Goal: Information Seeking & Learning: Learn about a topic

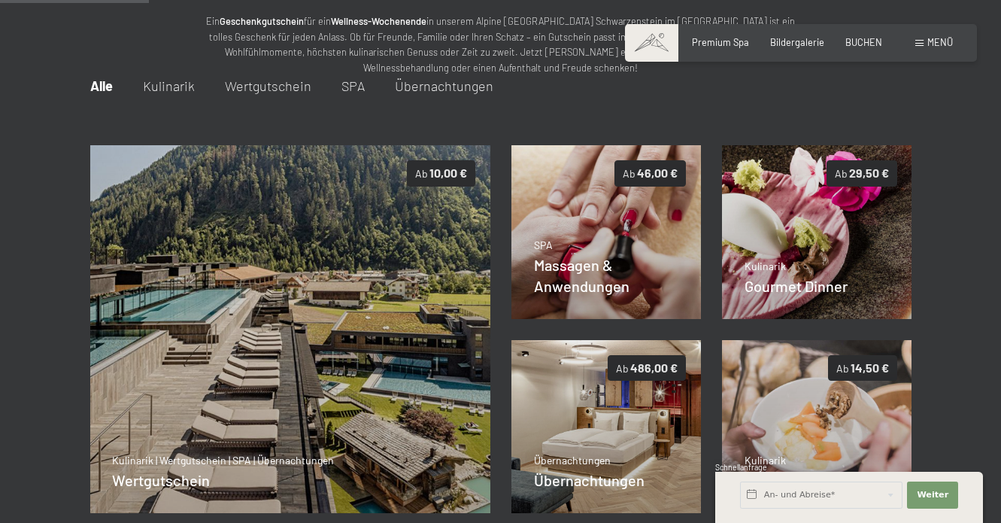
scroll to position [159, 0]
click at [633, 258] on div "Massagen & Anwendungen" at bounding box center [606, 238] width 145 height 42
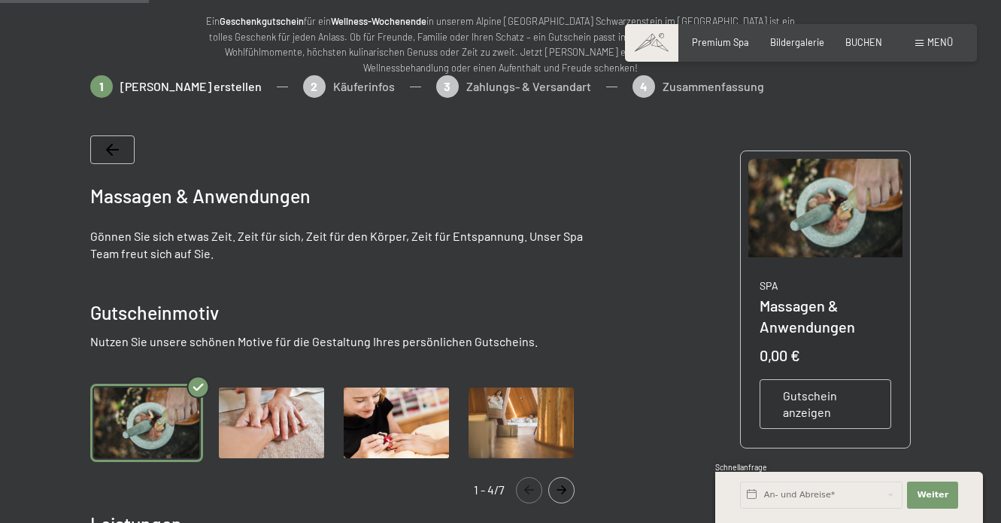
click at [282, 415] on img "Gallery" at bounding box center [271, 422] width 113 height 77
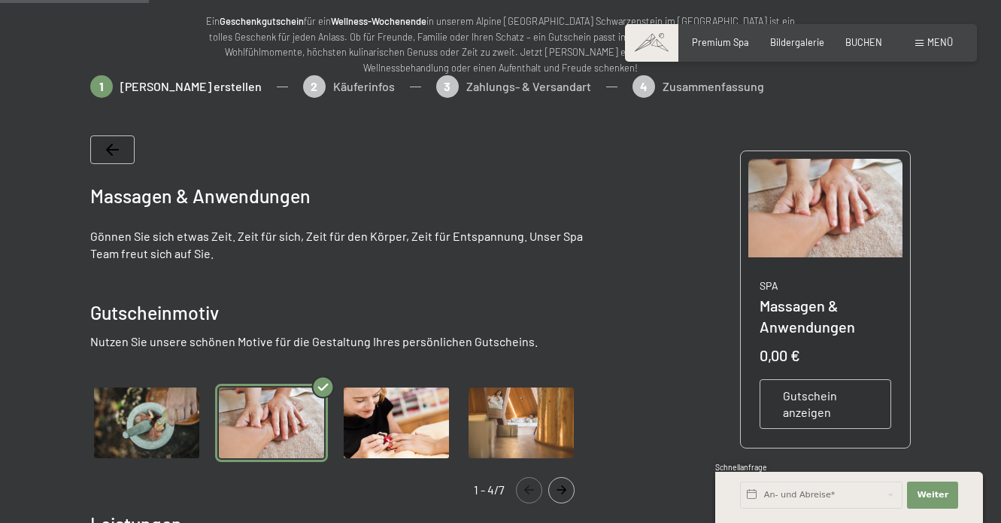
click at [156, 427] on img "Gallery" at bounding box center [146, 422] width 113 height 77
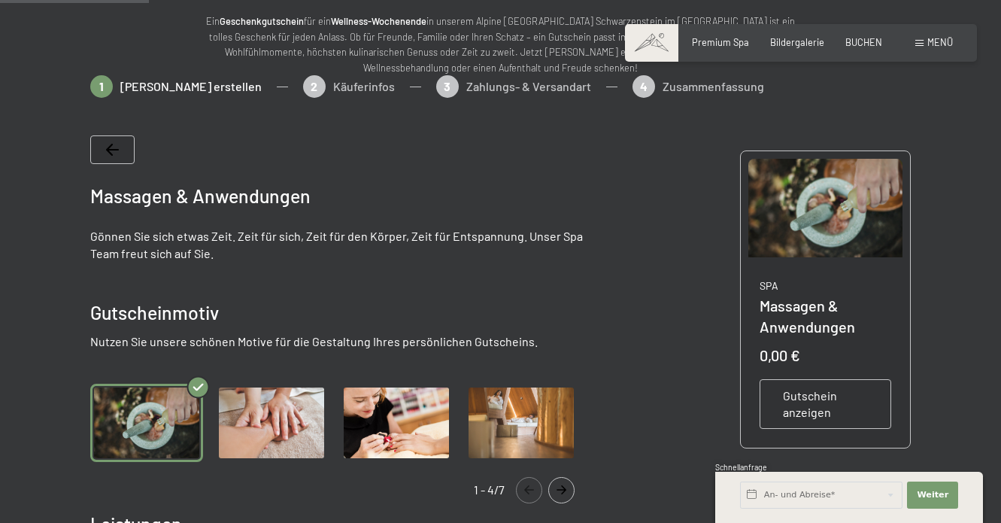
click at [838, 205] on img at bounding box center [826, 208] width 155 height 99
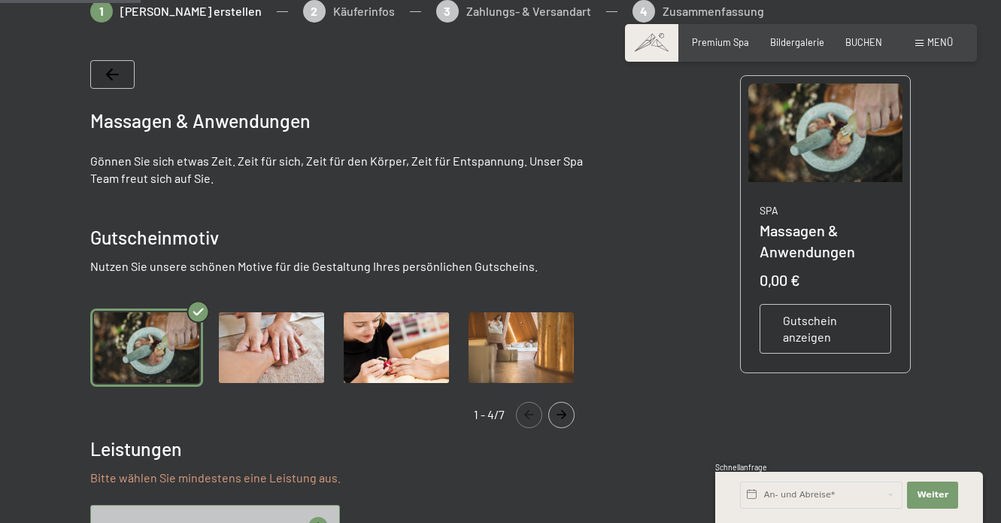
click at [838, 205] on p "SPA" at bounding box center [826, 210] width 132 height 15
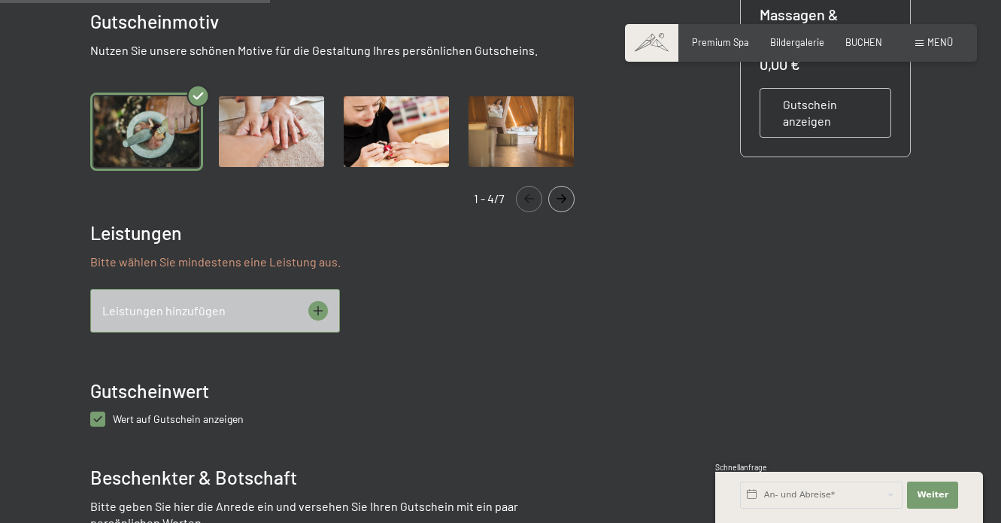
click at [121, 151] on img "Gallery" at bounding box center [146, 131] width 113 height 77
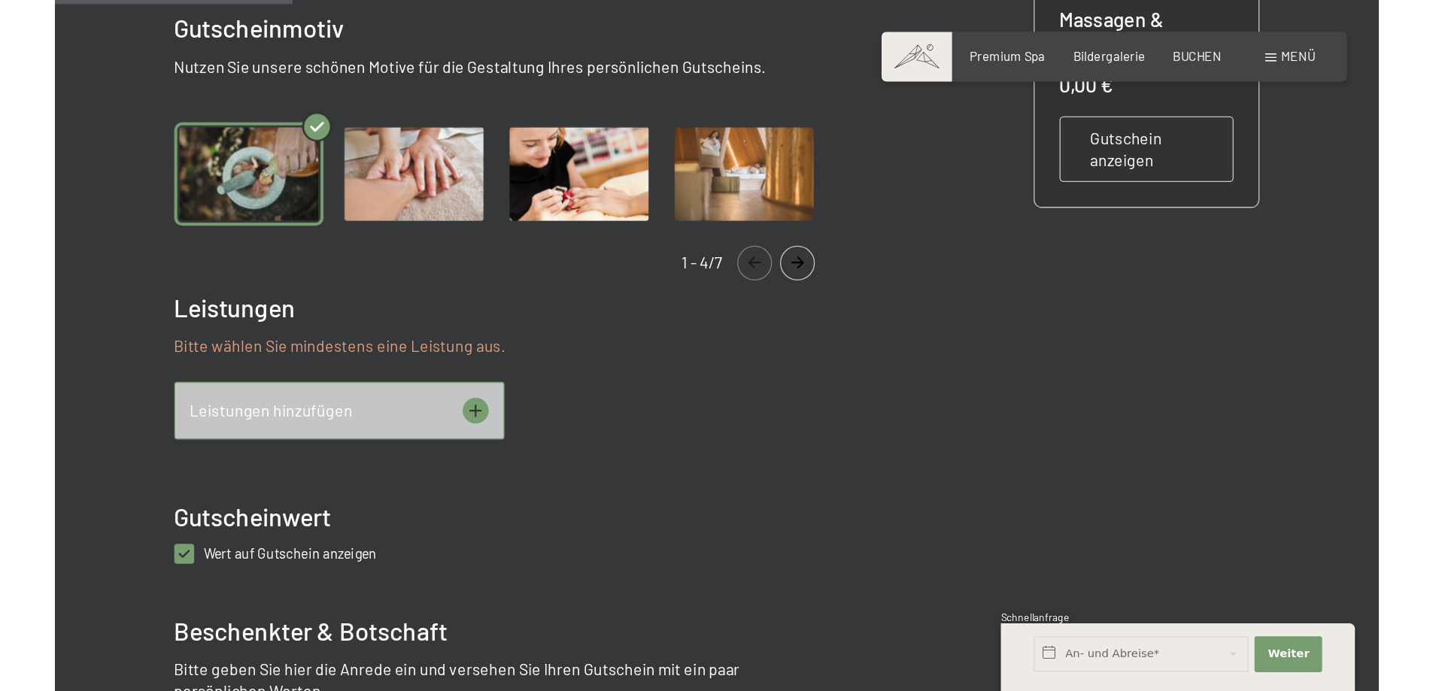
scroll to position [225, 0]
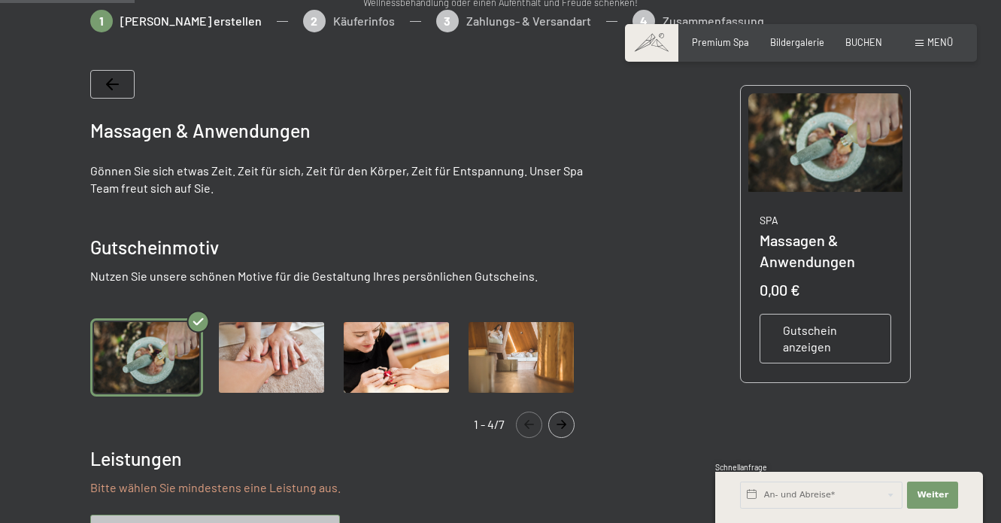
click at [563, 424] on icon "Navigate to next slide" at bounding box center [561, 424] width 25 height 9
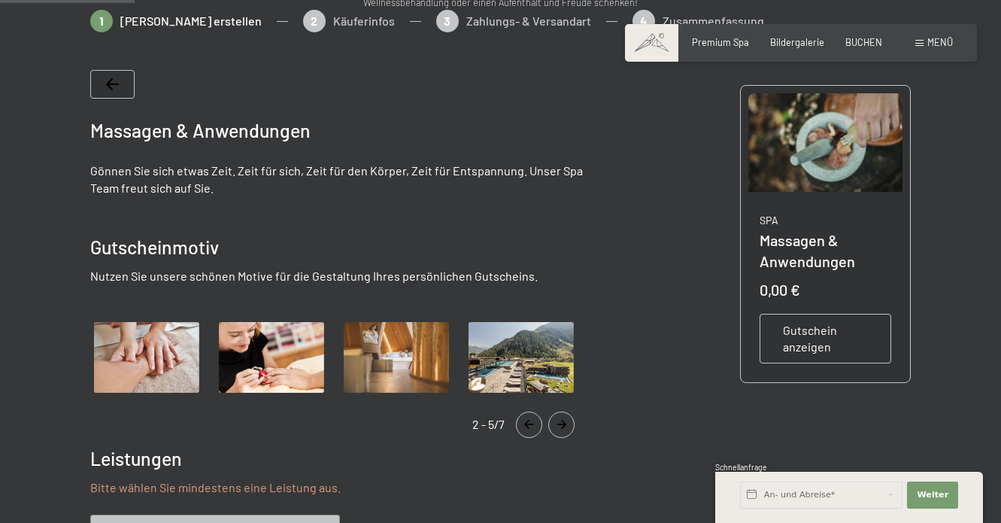
click at [541, 367] on img "Gallery" at bounding box center [521, 356] width 113 height 77
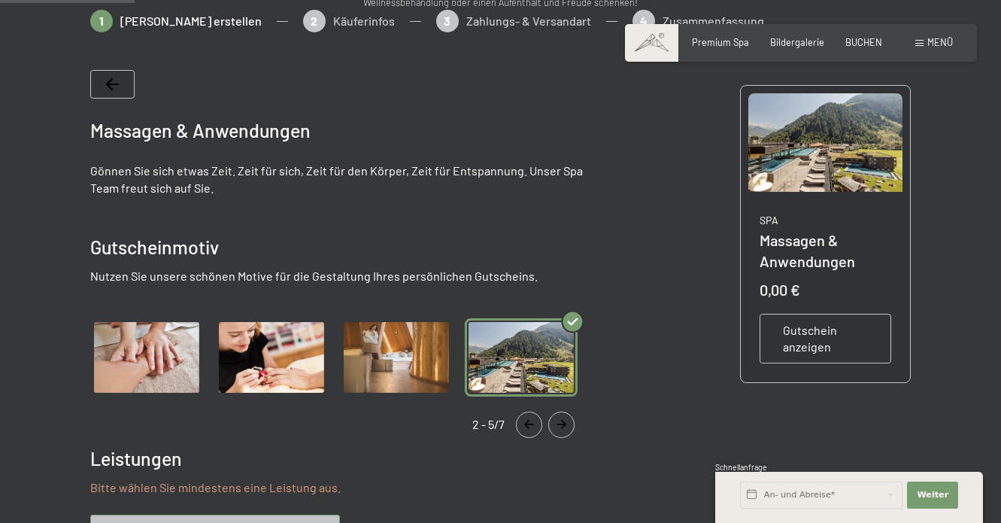
click at [557, 430] on button "Navigate to next slide" at bounding box center [561, 425] width 26 height 26
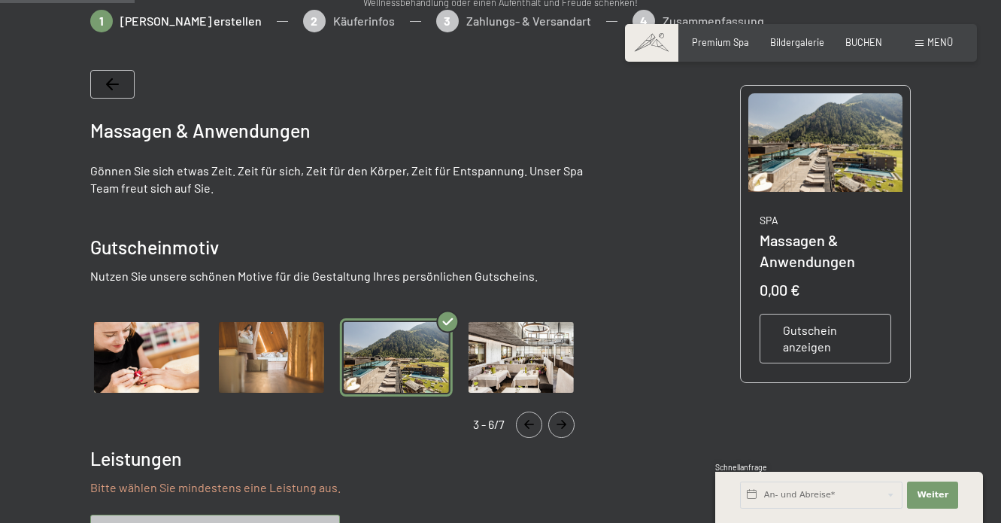
click at [557, 430] on button "Navigate to next slide" at bounding box center [561, 425] width 26 height 26
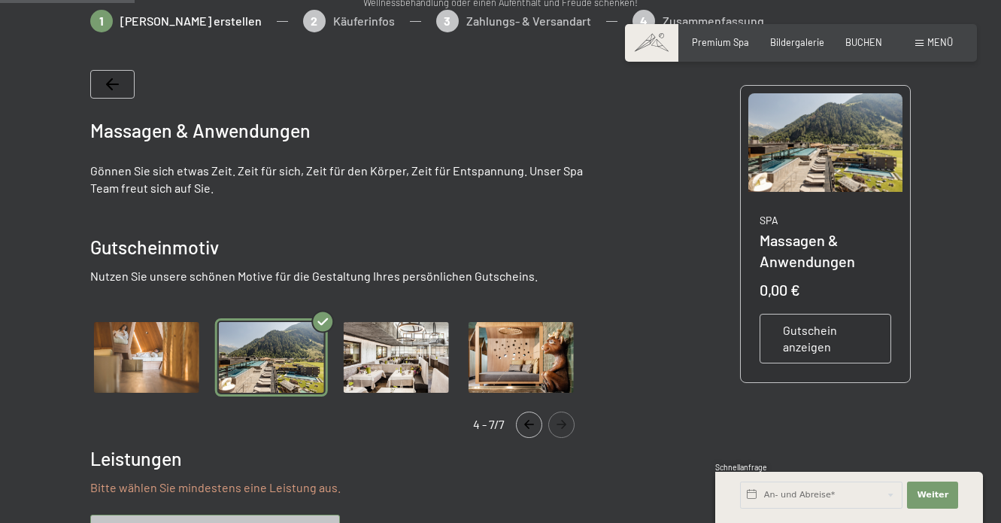
click at [517, 422] on icon "Navigate to previous slide" at bounding box center [529, 424] width 25 height 9
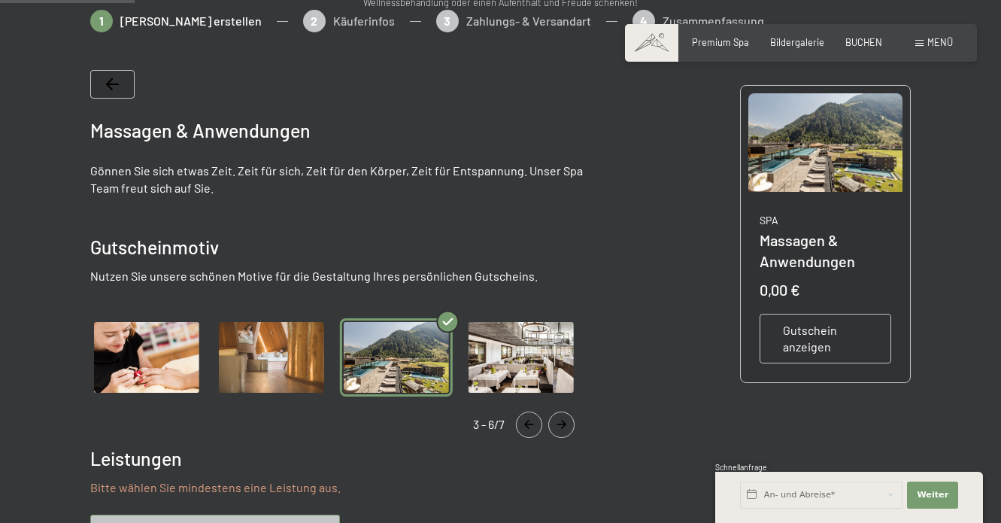
click at [517, 422] on icon "Navigate to previous slide" at bounding box center [529, 424] width 25 height 9
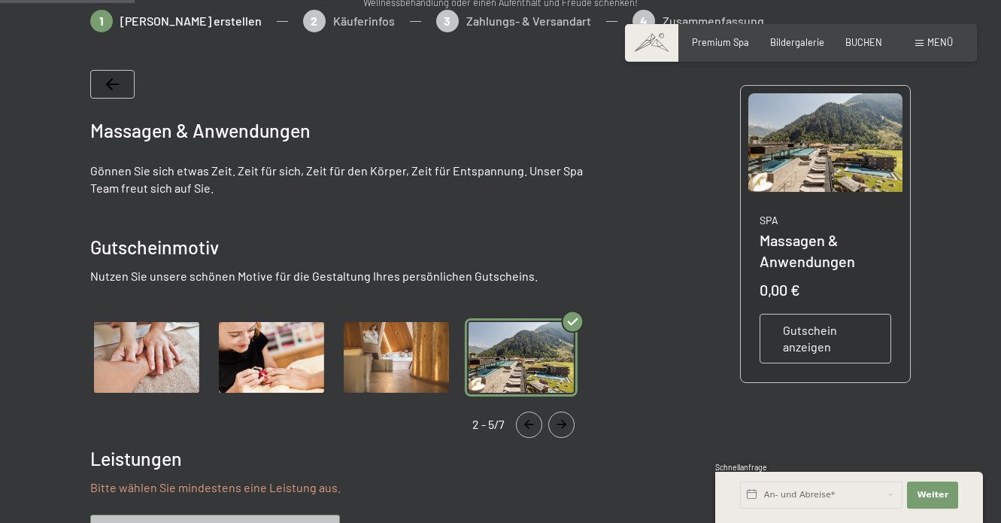
click at [518, 422] on icon "Navigate to previous slide" at bounding box center [529, 424] width 25 height 9
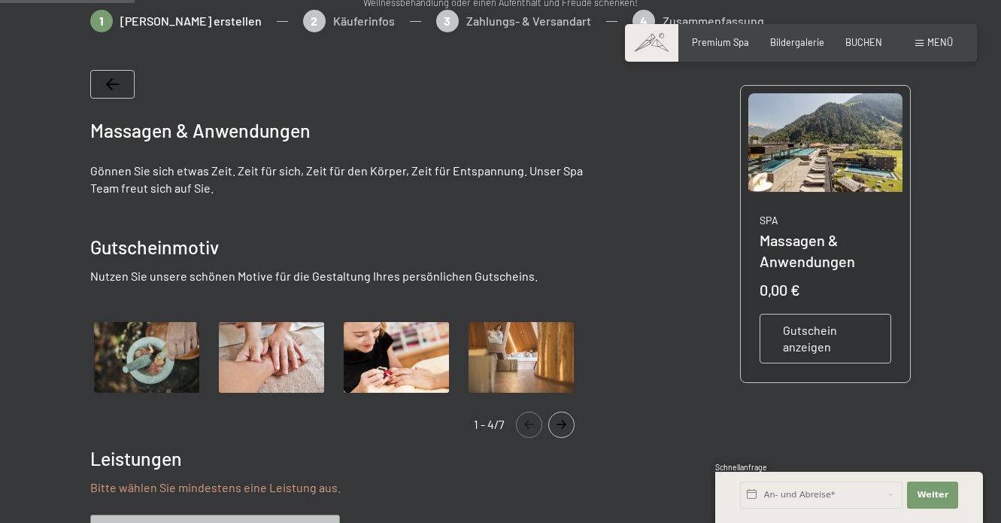
click at [518, 422] on icon "Navigate to previous slide" at bounding box center [529, 424] width 25 height 9
click at [565, 424] on icon "Navigate to next slide" at bounding box center [562, 424] width 10 height 9
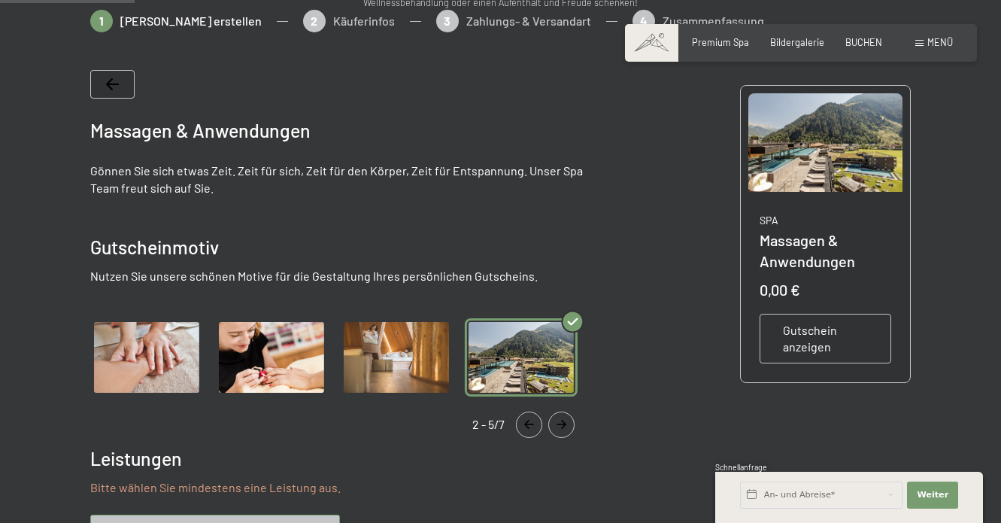
click at [565, 424] on icon "Navigate to next slide" at bounding box center [562, 424] width 10 height 9
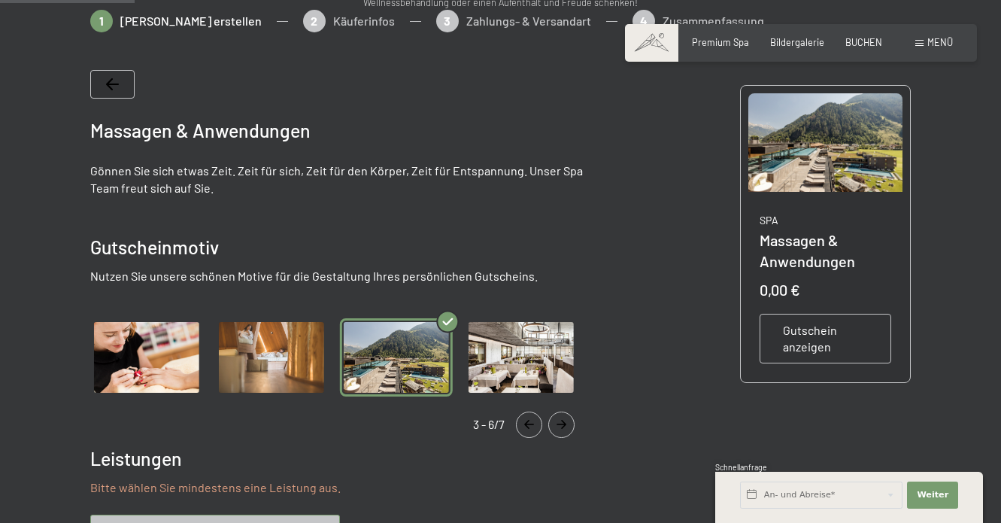
click at [521, 421] on icon "Navigate to previous slide" at bounding box center [529, 424] width 25 height 9
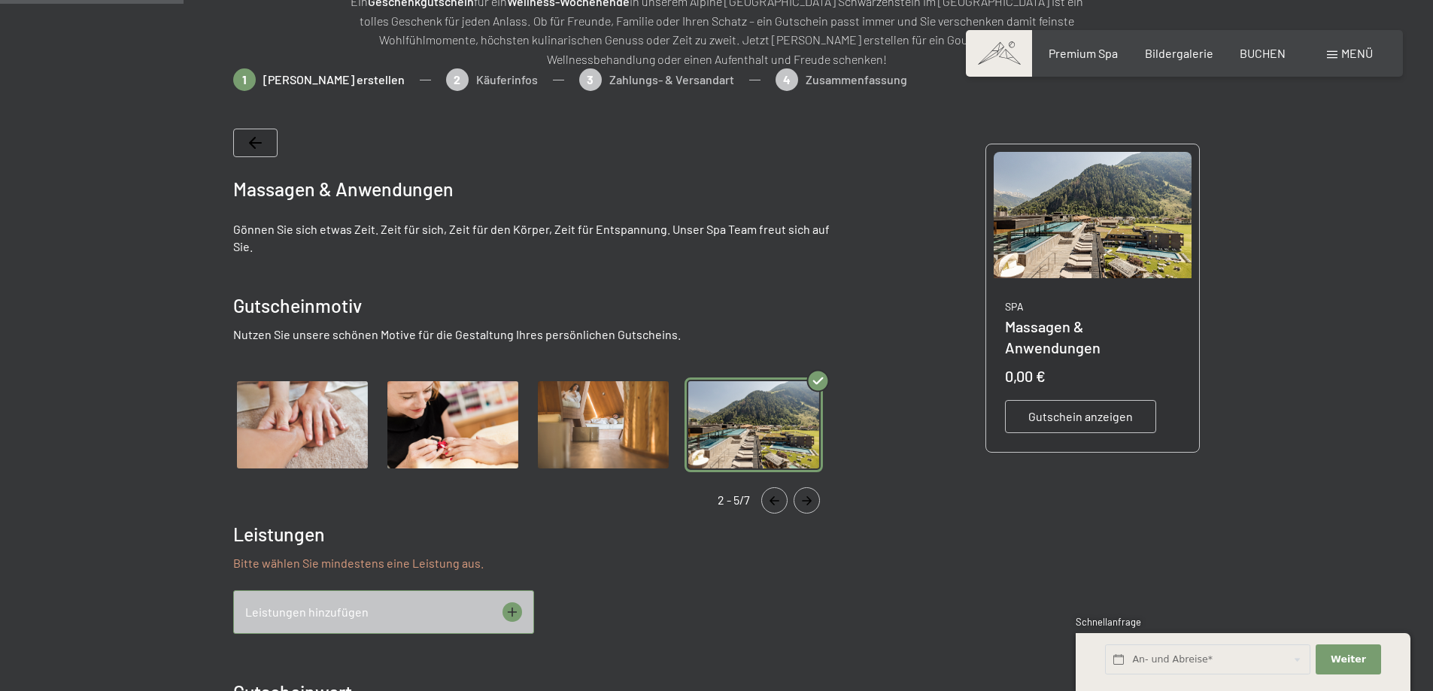
click at [776, 454] on img "Gallery" at bounding box center [754, 426] width 138 height 96
drag, startPoint x: 718, startPoint y: 500, endPoint x: 752, endPoint y: 499, distance: 33.9
click at [752, 499] on div "2 - 5/7" at bounding box center [534, 501] width 602 height 26
click at [811, 500] on icon "Navigate to next slide" at bounding box center [807, 501] width 10 height 9
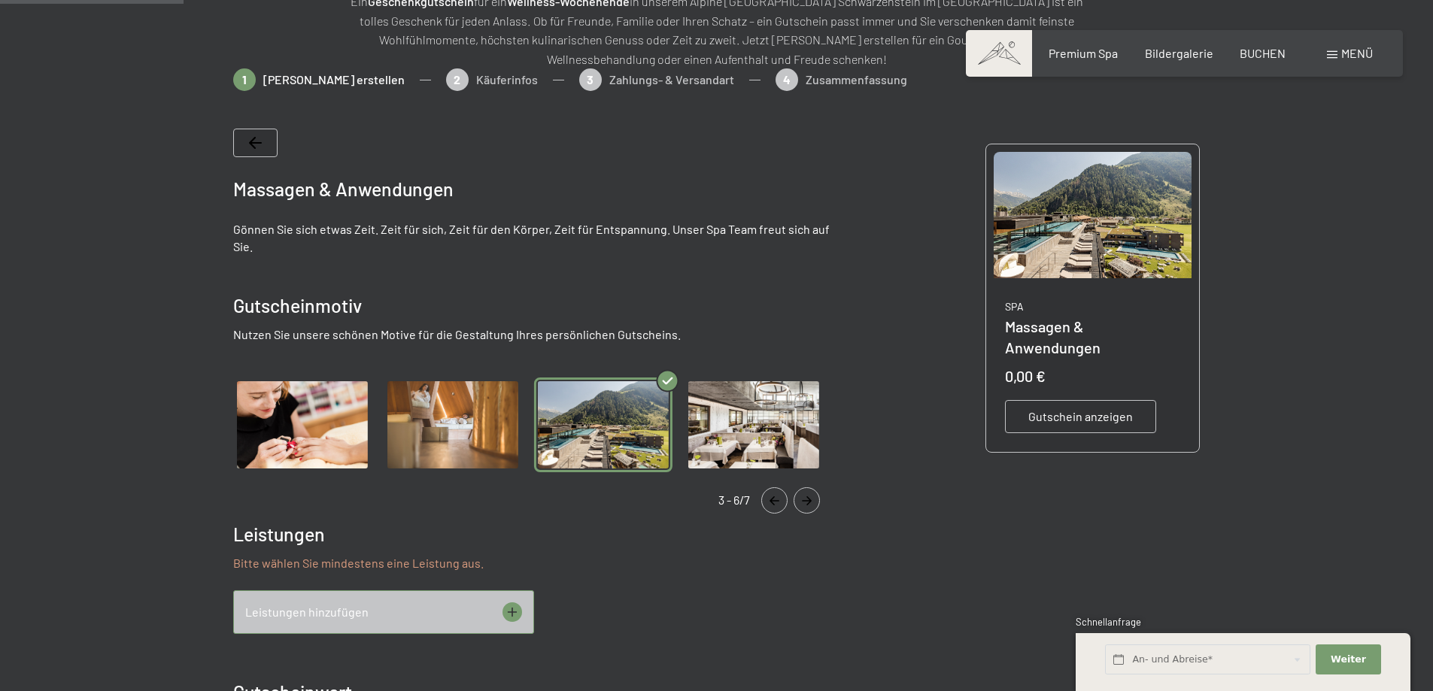
click at [811, 500] on icon "Navigate to next slide" at bounding box center [807, 501] width 10 height 9
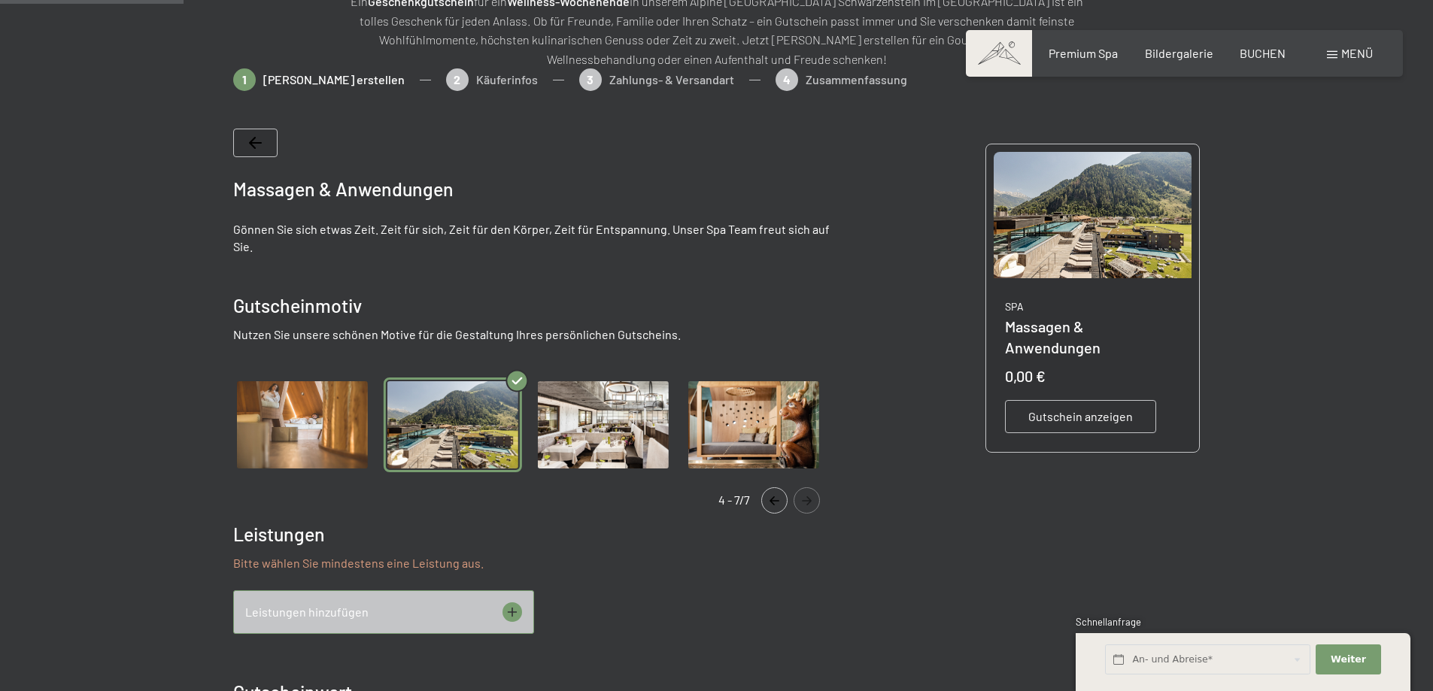
click at [813, 500] on icon "Navigate to next slide" at bounding box center [806, 501] width 25 height 9
click at [765, 502] on icon "Navigate to previous slide" at bounding box center [774, 501] width 25 height 9
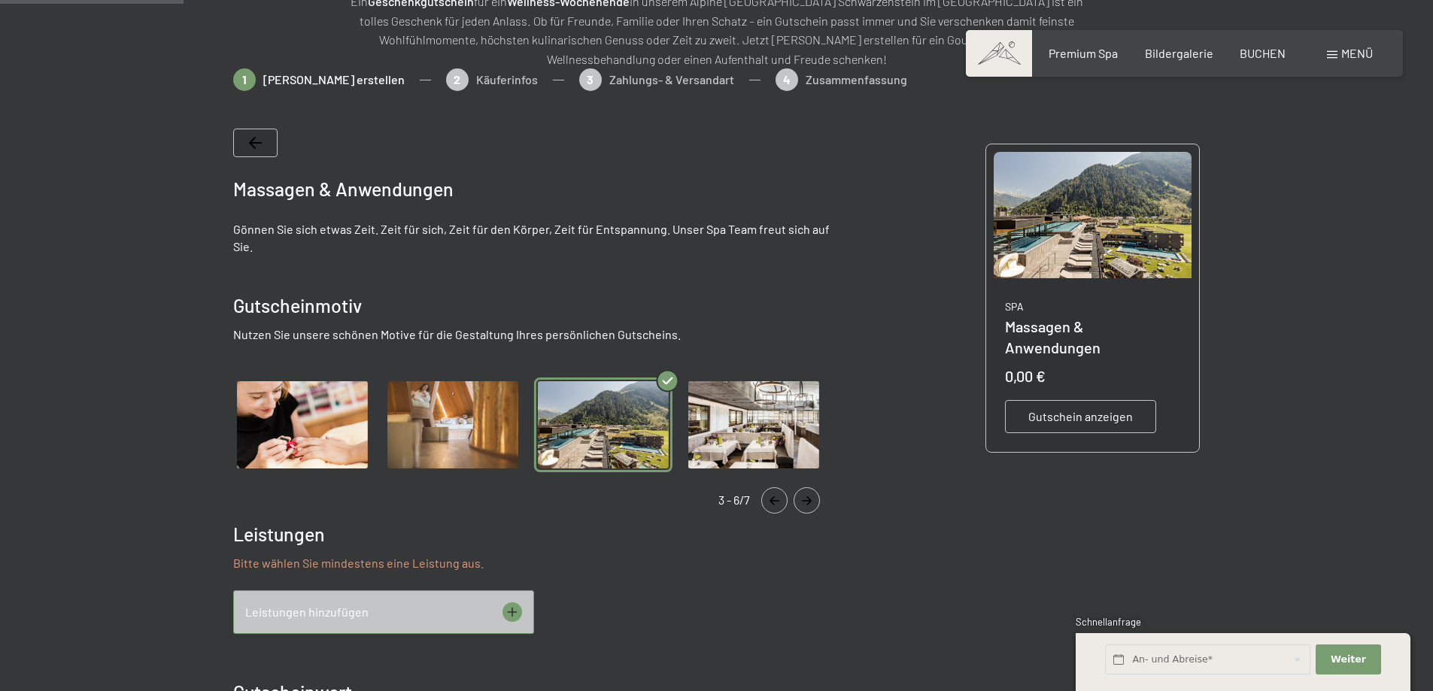
click at [765, 502] on icon "Navigate to previous slide" at bounding box center [774, 501] width 25 height 9
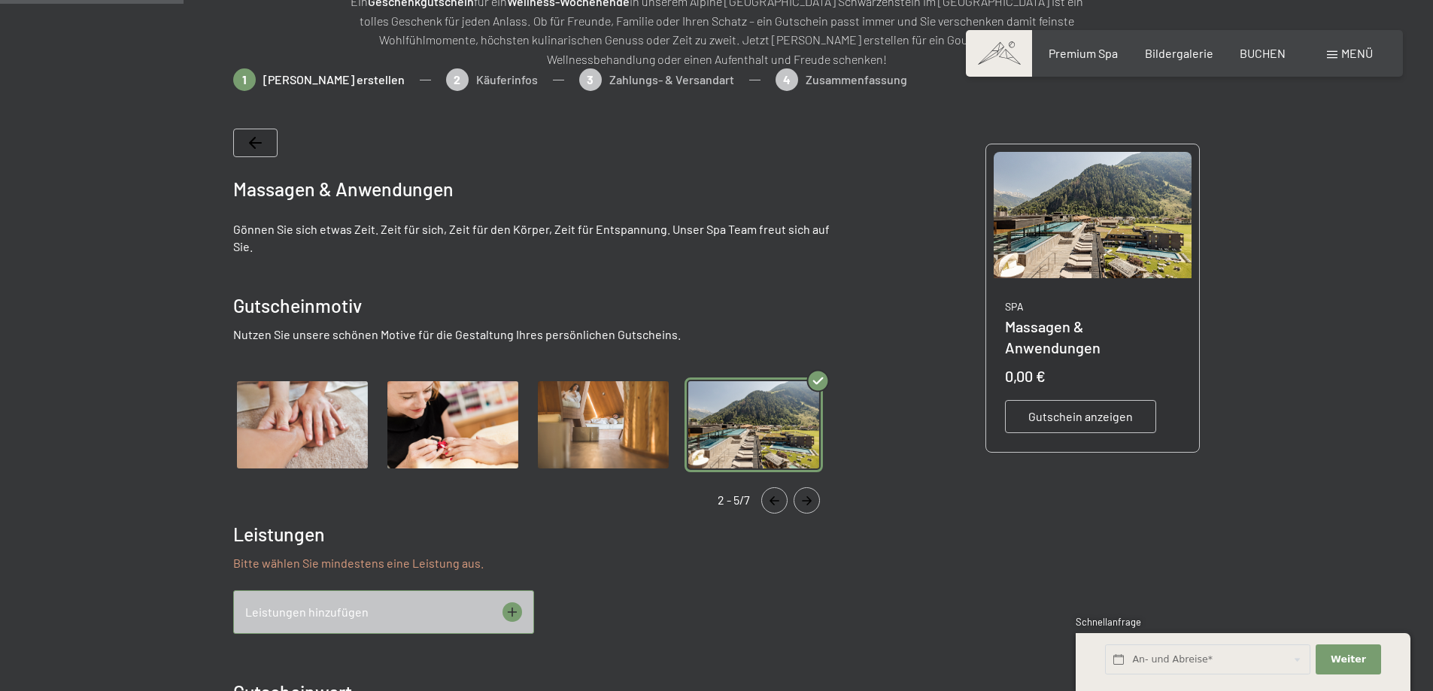
click at [765, 502] on icon "Navigate to previous slide" at bounding box center [774, 501] width 25 height 9
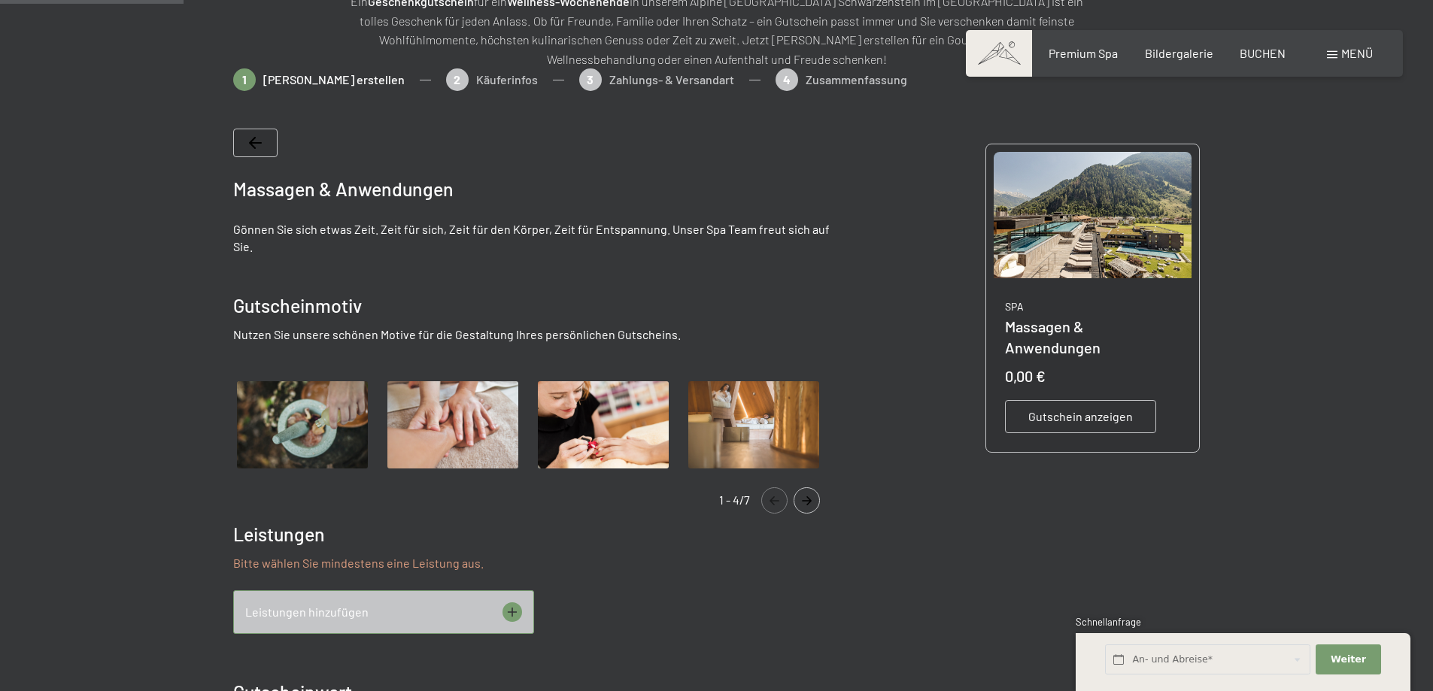
click at [765, 502] on icon "Navigate to previous slide" at bounding box center [774, 501] width 25 height 9
click at [796, 501] on icon "Navigate to next slide" at bounding box center [806, 501] width 25 height 9
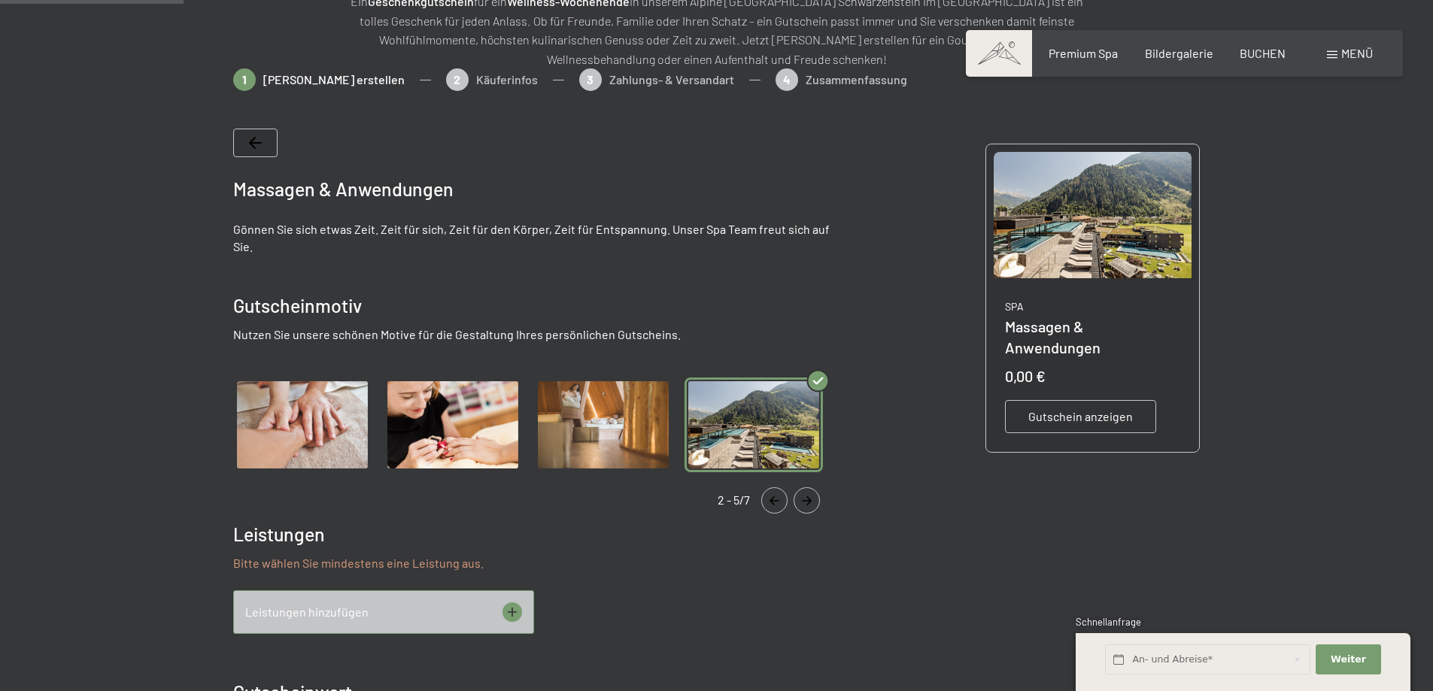
click at [769, 499] on icon "Navigate to previous slide" at bounding box center [774, 501] width 25 height 9
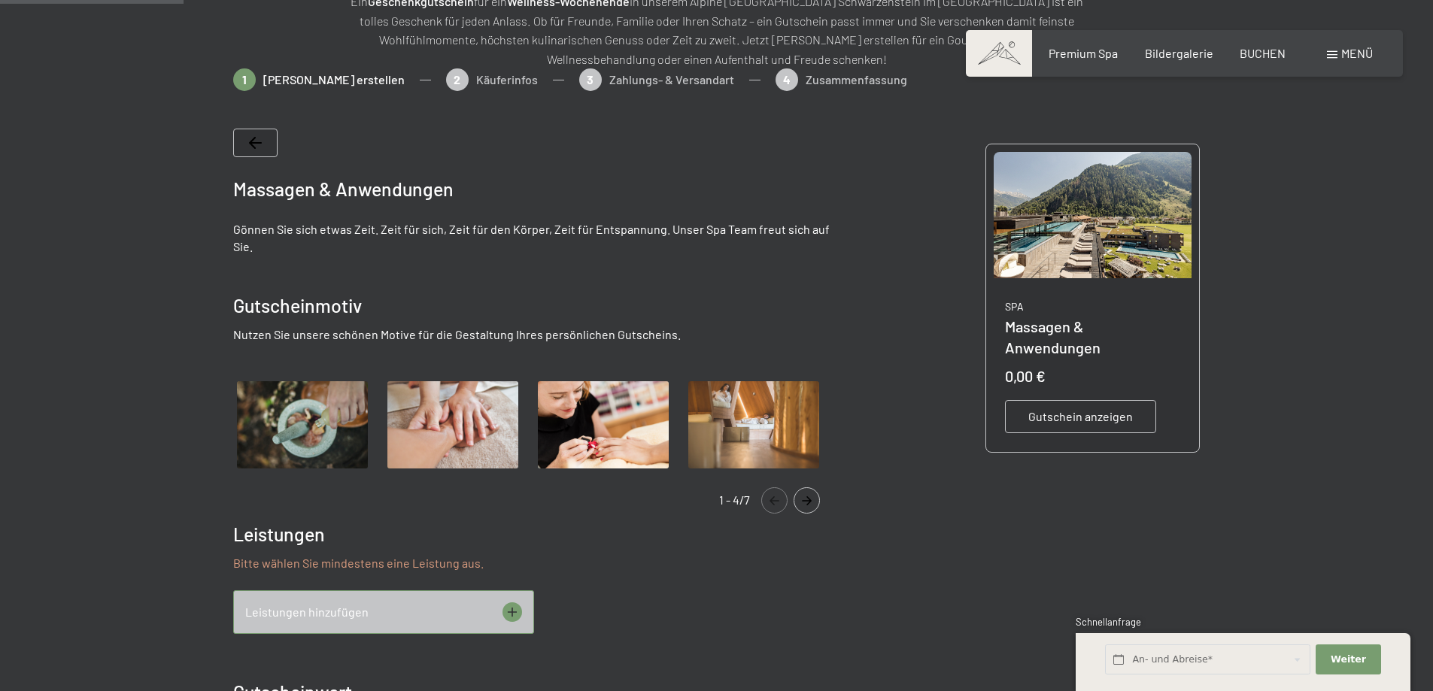
click at [769, 499] on icon "Navigate to previous slide" at bounding box center [774, 501] width 25 height 9
click at [330, 412] on img "Gallery" at bounding box center [302, 426] width 138 height 96
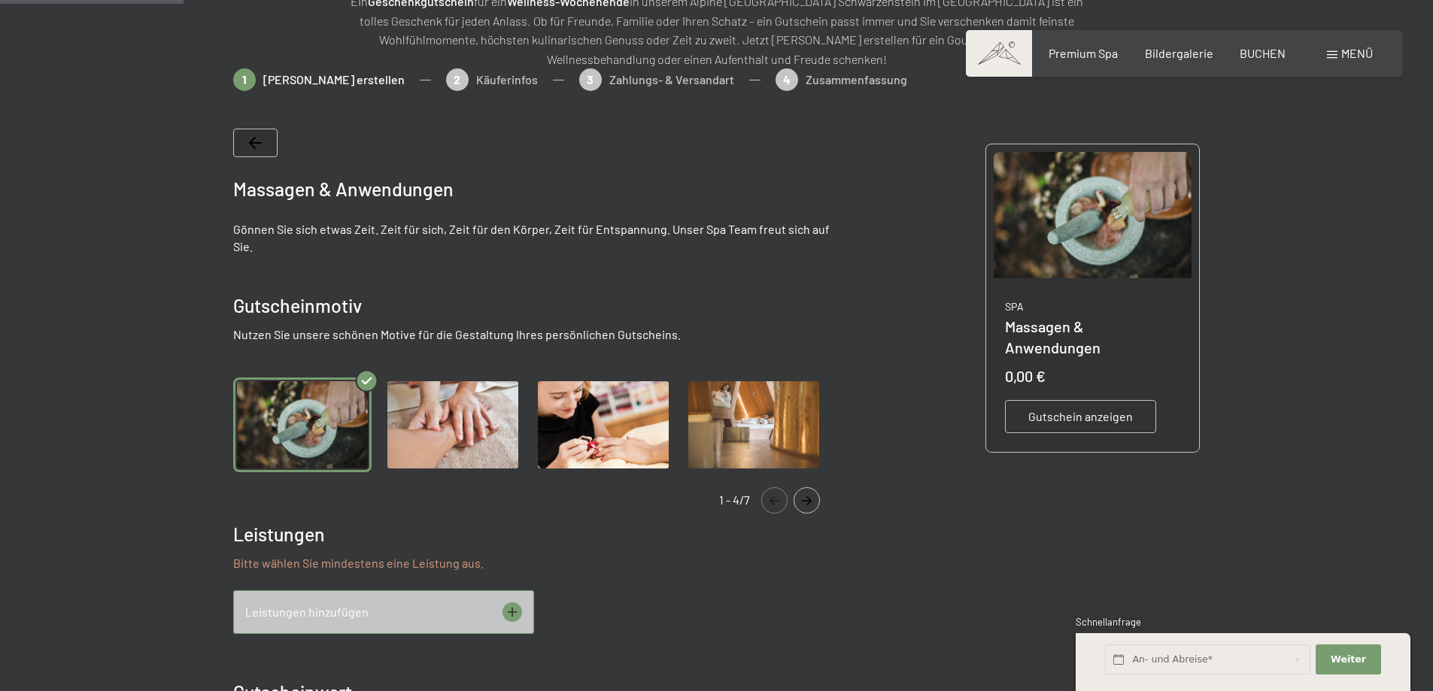
click at [752, 500] on div "1 - 4/7" at bounding box center [534, 501] width 602 height 26
drag, startPoint x: 754, startPoint y: 495, endPoint x: 715, endPoint y: 500, distance: 38.7
click at [715, 500] on div "1 - 4/7" at bounding box center [534, 501] width 602 height 26
